Goal: Task Accomplishment & Management: Use online tool/utility

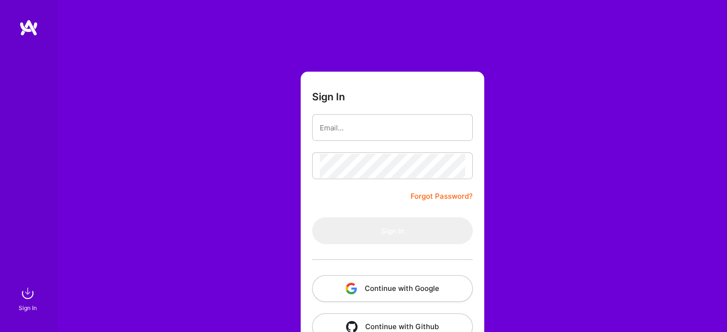
click at [353, 282] on button "Continue with Google" at bounding box center [392, 288] width 160 height 27
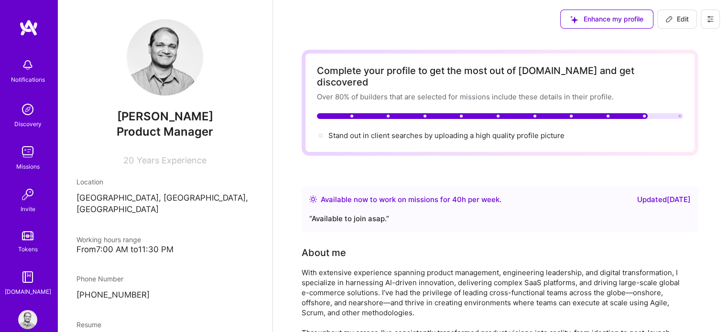
click at [28, 156] on img at bounding box center [27, 151] width 19 height 19
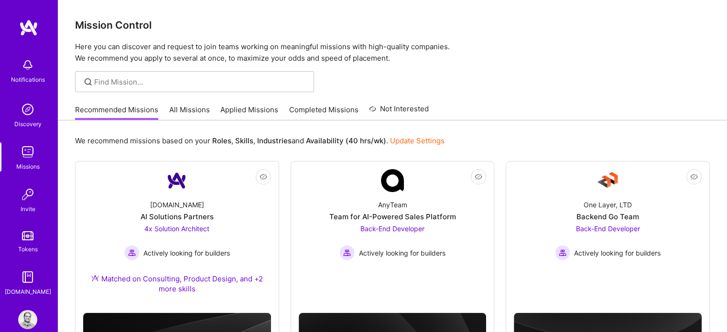
click at [186, 105] on link "All Missions" at bounding box center [189, 113] width 41 height 16
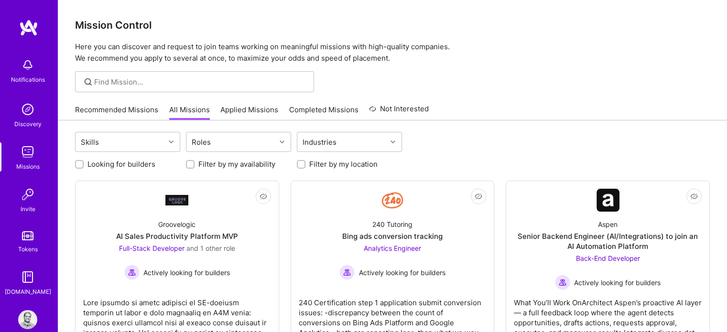
click at [77, 162] on input "Looking for builders" at bounding box center [80, 164] width 7 height 7
checkbox input "true"
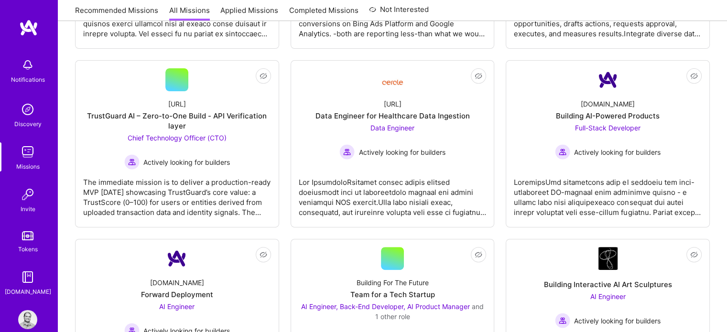
scroll to position [298, 0]
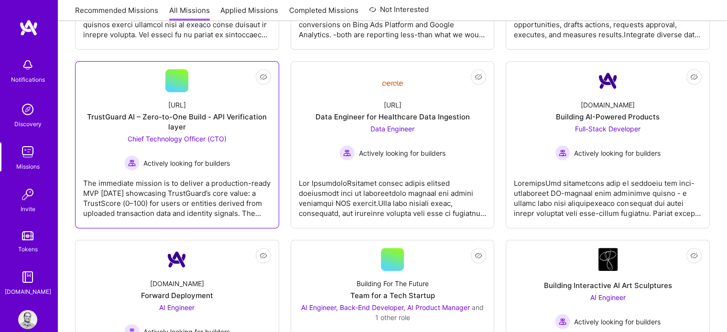
click at [164, 135] on span "Chief Technology Officer (CTO)" at bounding box center [177, 139] width 99 height 8
